Goal: Obtain resource: Obtain resource

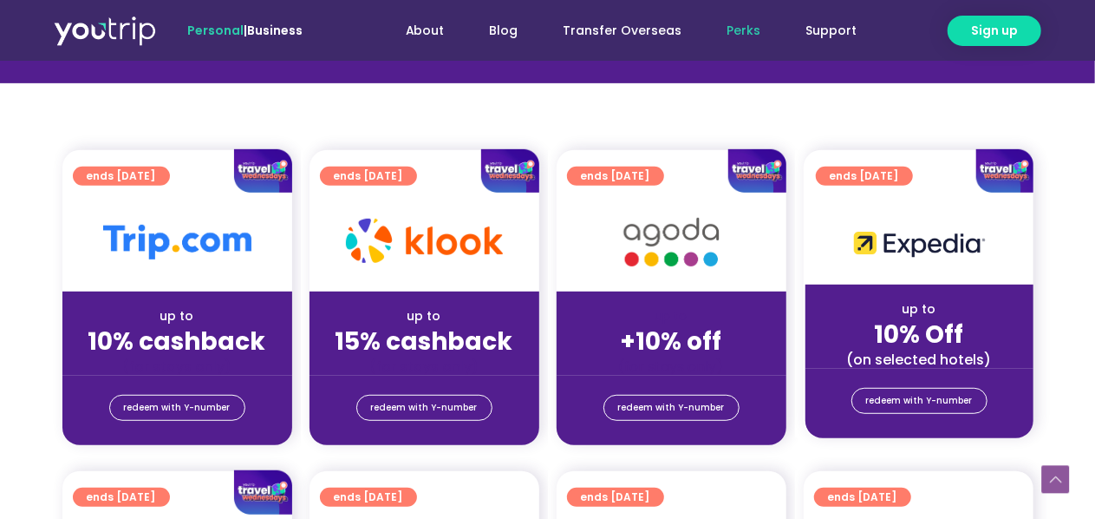
click at [755, 164] on img at bounding box center [757, 171] width 57 height 44
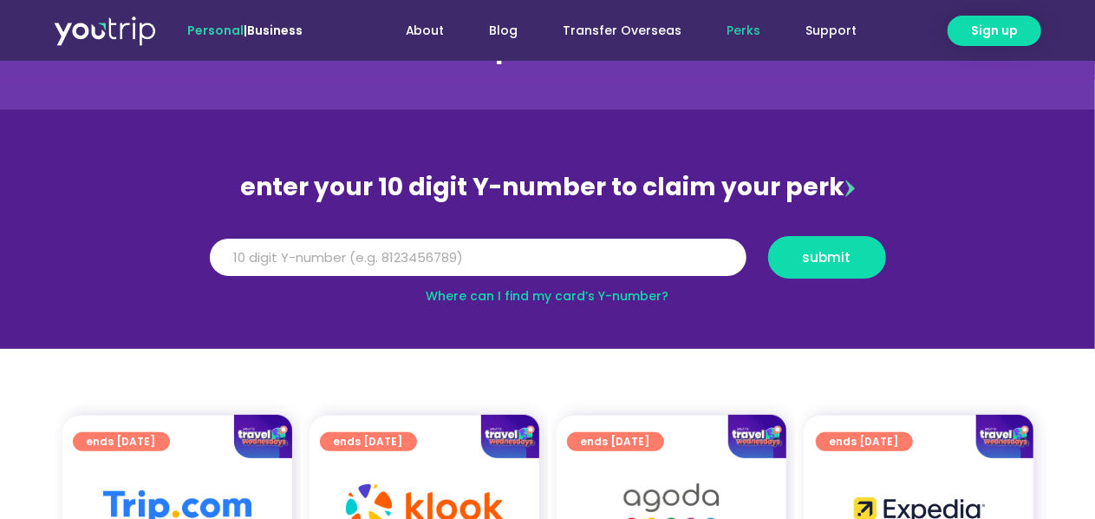
scroll to position [173, 0]
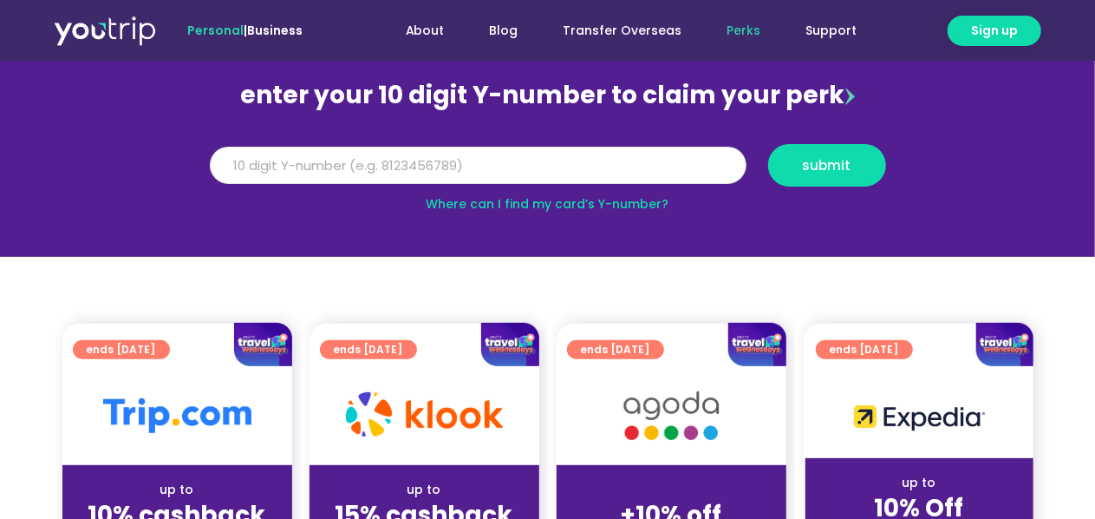
click at [644, 163] on input "Y Number" at bounding box center [478, 166] width 537 height 38
click at [533, 174] on input "Y Number" at bounding box center [478, 166] width 537 height 38
paste input "8163312671"
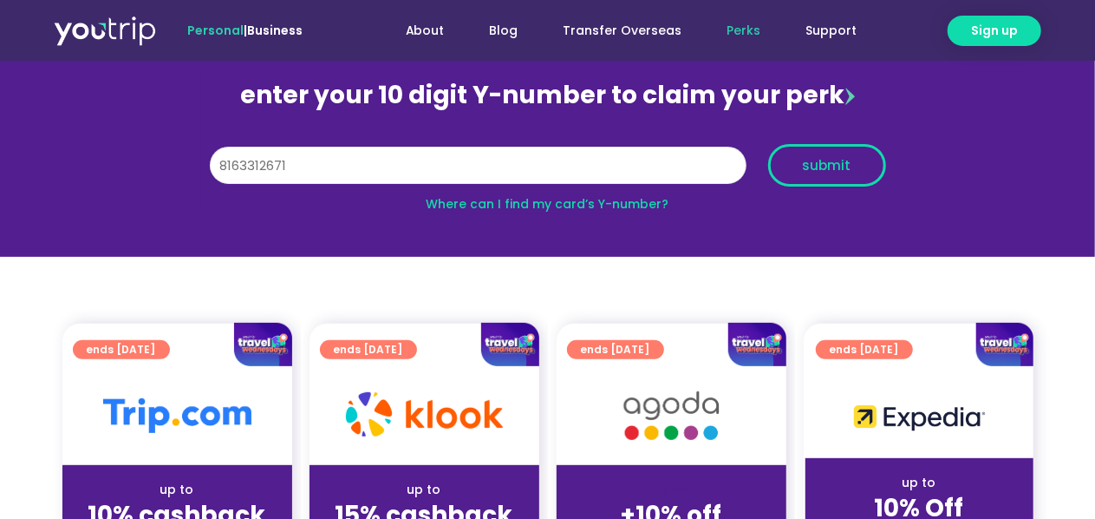
type input "8163312671"
click at [843, 171] on span "submit" at bounding box center [827, 165] width 49 height 13
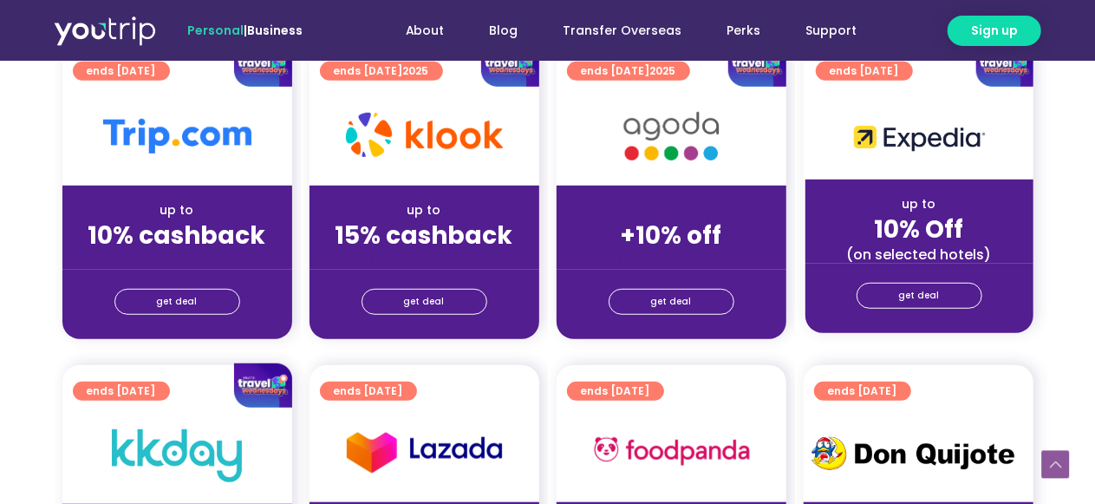
scroll to position [434, 0]
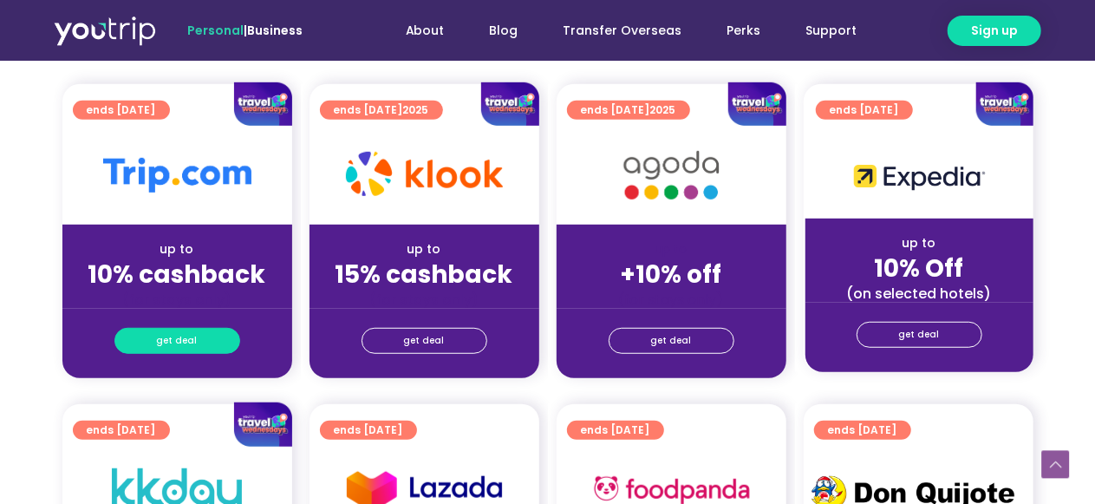
click at [180, 338] on span "get deal" at bounding box center [177, 341] width 41 height 24
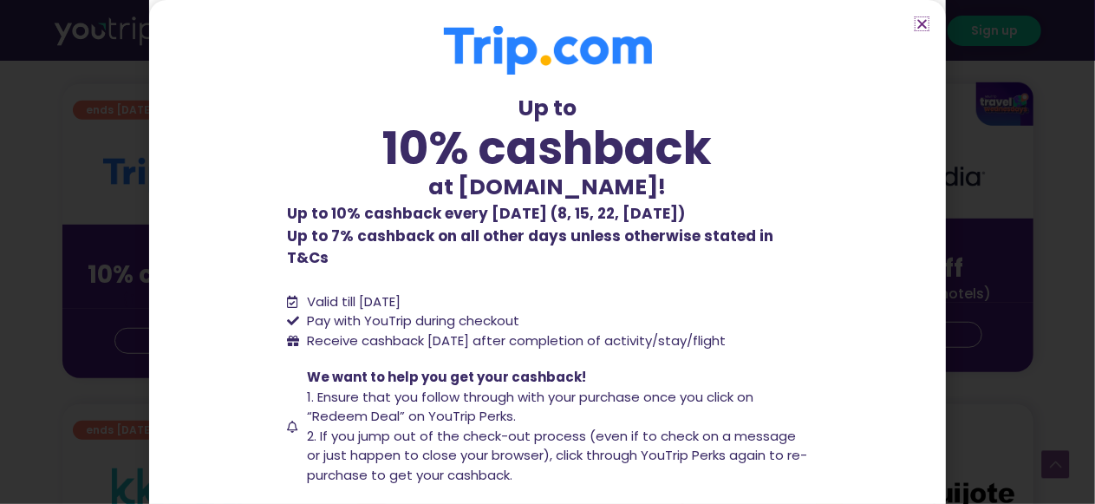
scroll to position [134, 0]
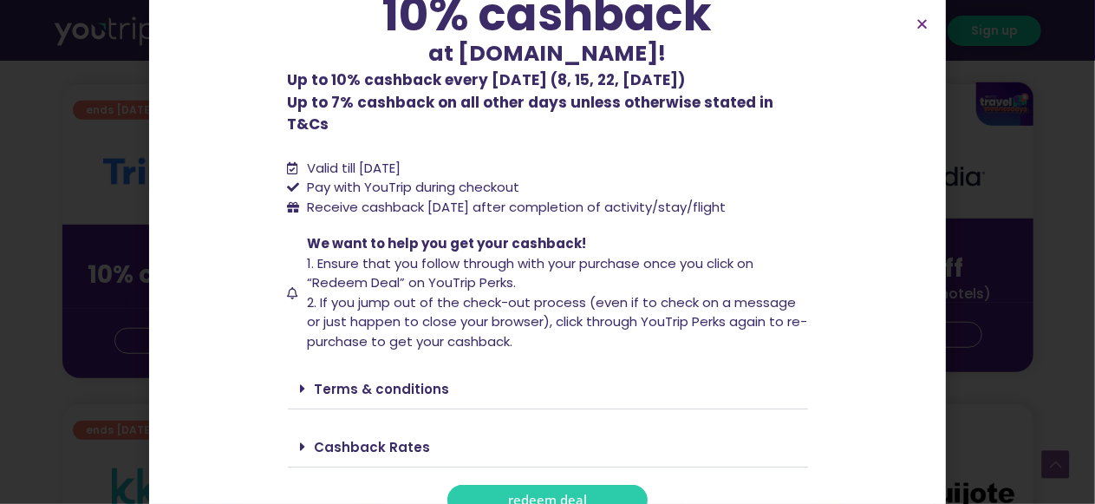
click at [520, 494] on span "redeem deal" at bounding box center [547, 500] width 79 height 13
